Goal: Check status: Check status

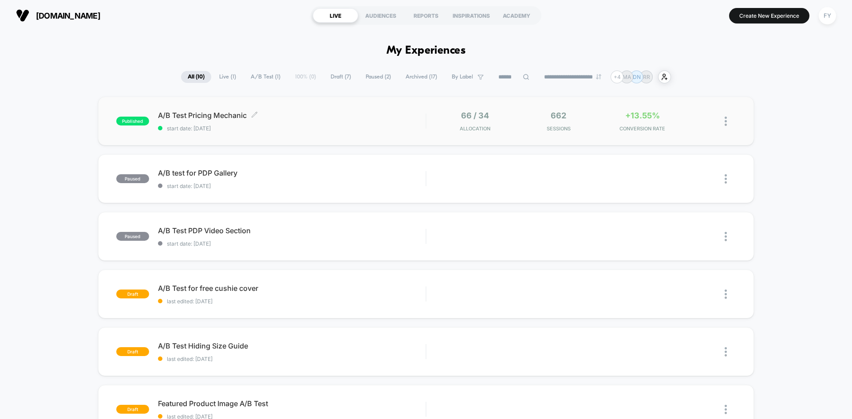
click at [384, 117] on span "A/B Test Pricing Mechanic Click to edit experience details" at bounding box center [292, 115] width 268 height 9
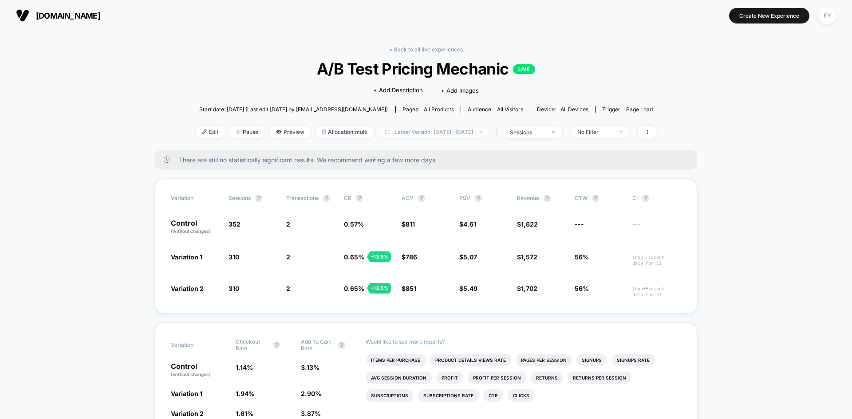
click at [421, 130] on span "Latest Version: [DATE] - [DATE]" at bounding box center [433, 132] width 111 height 12
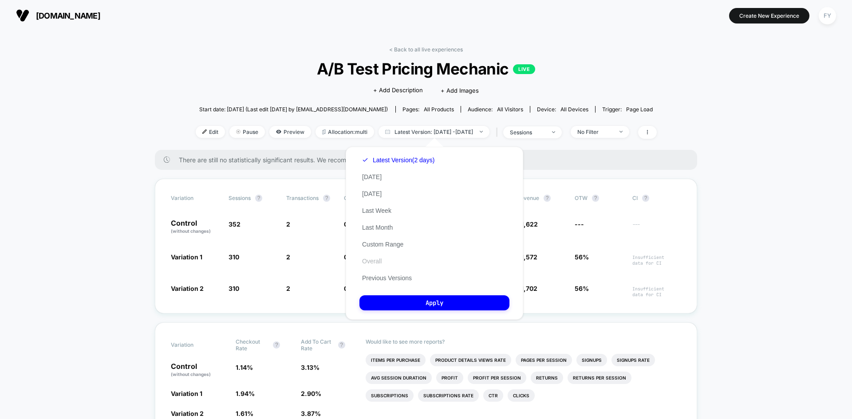
click at [374, 261] on button "Overall" at bounding box center [371, 261] width 25 height 8
click at [403, 298] on button "Apply" at bounding box center [434, 302] width 150 height 15
